Goal: Navigation & Orientation: Find specific page/section

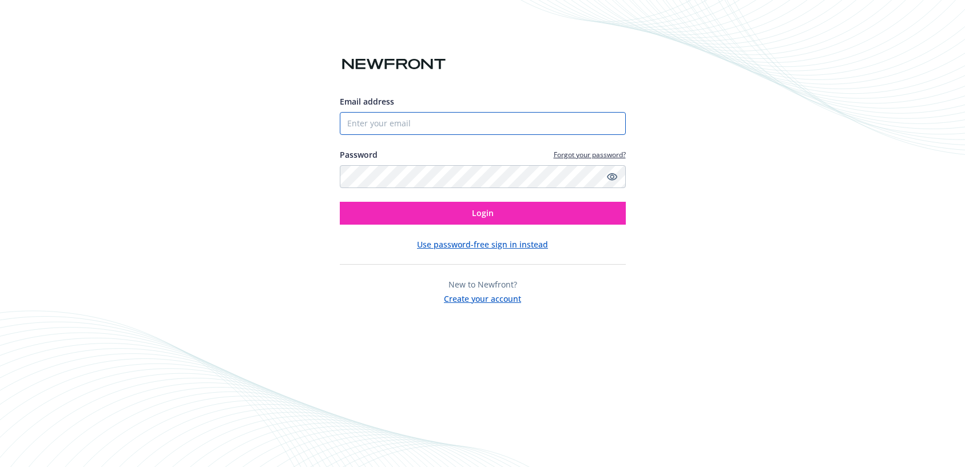
click at [488, 123] on input "Email address" at bounding box center [483, 123] width 286 height 23
type input "[EMAIL_ADDRESS][DOMAIN_NAME]"
click at [340, 202] on button "Login" at bounding box center [483, 213] width 286 height 23
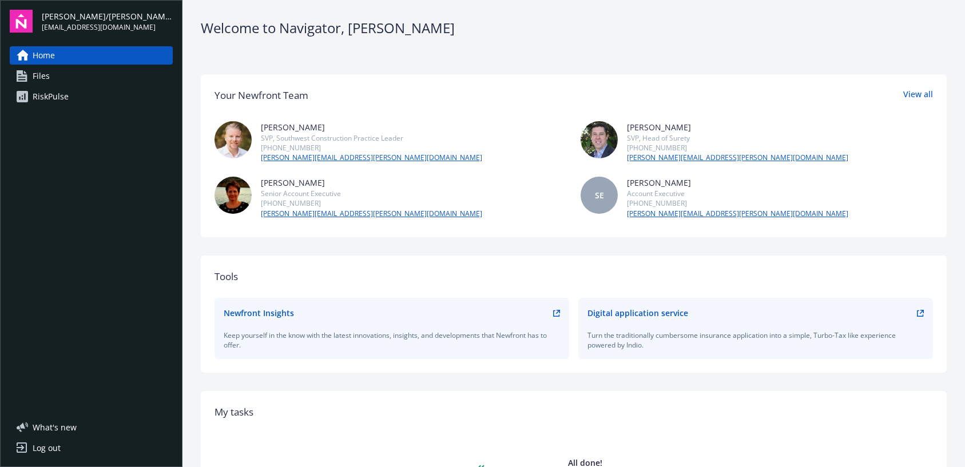
click at [90, 73] on link "Files" at bounding box center [91, 76] width 163 height 18
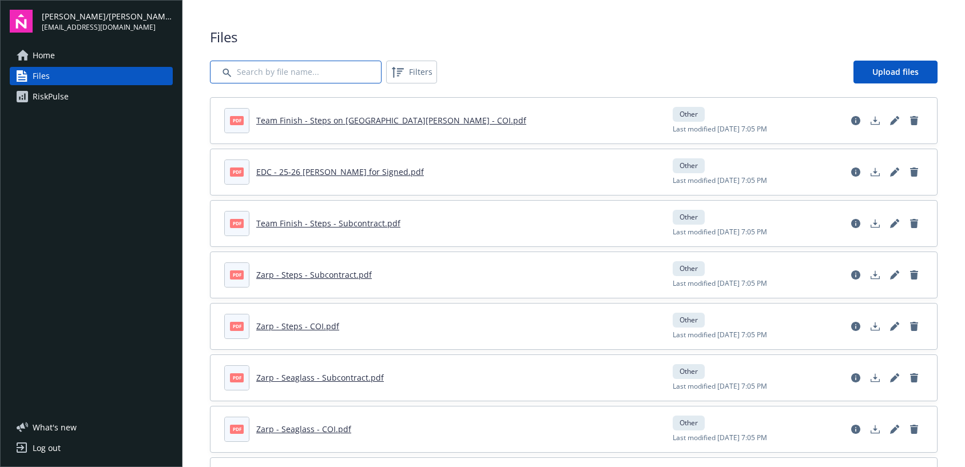
click at [286, 76] on input "Search by file name..." at bounding box center [296, 72] width 172 height 23
click at [72, 57] on link "Home" at bounding box center [91, 55] width 163 height 18
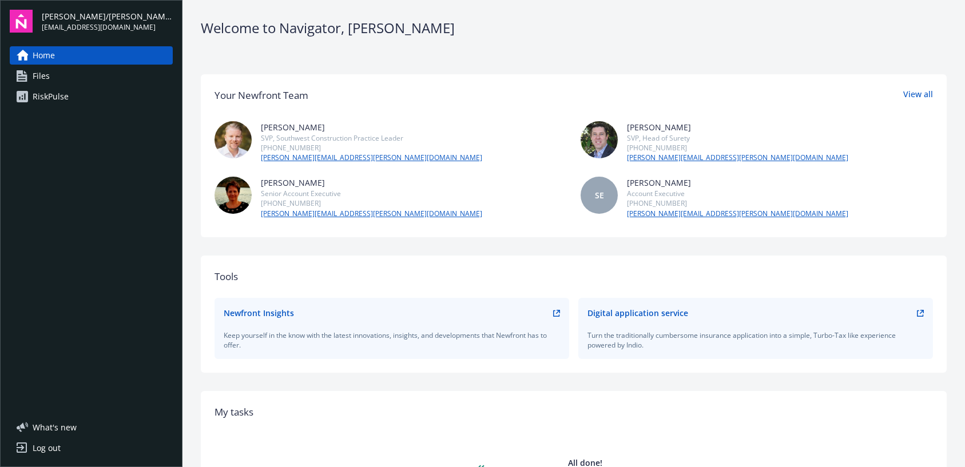
click at [62, 21] on span "[PERSON_NAME]/[PERSON_NAME] Construction, Inc." at bounding box center [107, 16] width 131 height 12
click at [86, 17] on span "[PERSON_NAME]/[PERSON_NAME] Construction, Inc." at bounding box center [107, 16] width 131 height 12
click at [66, 56] on link "Home" at bounding box center [91, 55] width 163 height 18
click at [297, 30] on div "Welcome to Navigator , [PERSON_NAME]" at bounding box center [574, 27] width 746 height 19
click at [49, 449] on div "Log out" at bounding box center [47, 448] width 28 height 18
